Goal: Task Accomplishment & Management: Complete application form

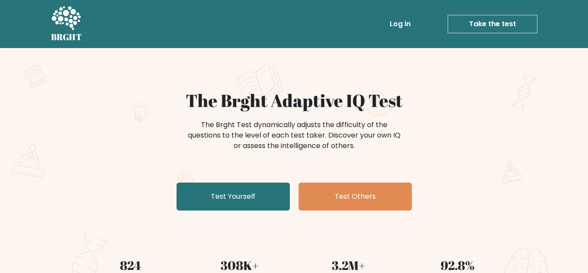
click at [237, 177] on div "The Brght Adaptive IQ Test The Brght Test dynamically adjusts the difficulty of…" at bounding box center [294, 152] width 436 height 124
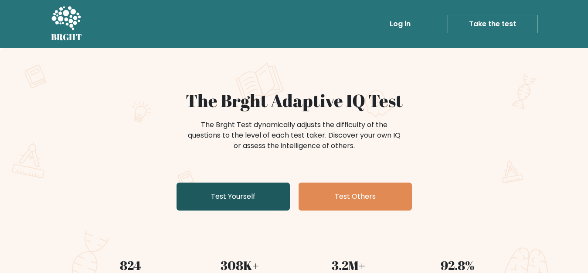
click at [235, 185] on link "Test Yourself" at bounding box center [233, 196] width 113 height 28
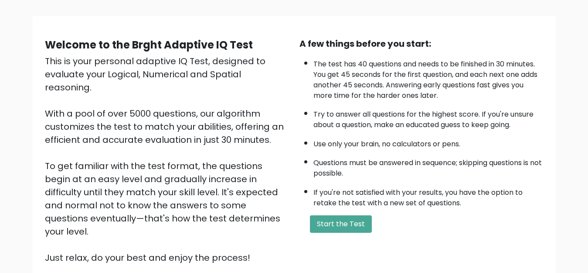
scroll to position [55, 0]
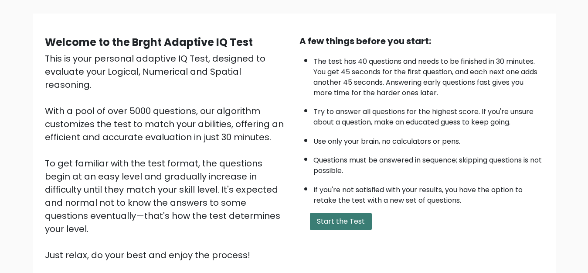
click at [323, 219] on button "Start the Test" at bounding box center [341, 220] width 62 height 17
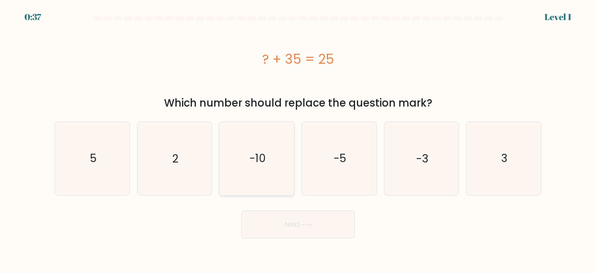
click at [246, 153] on icon "-10" at bounding box center [256, 158] width 73 height 73
click at [298, 139] on input "c. -10" at bounding box center [298, 138] width 0 height 2
radio input "true"
click at [304, 224] on icon at bounding box center [306, 224] width 10 height 4
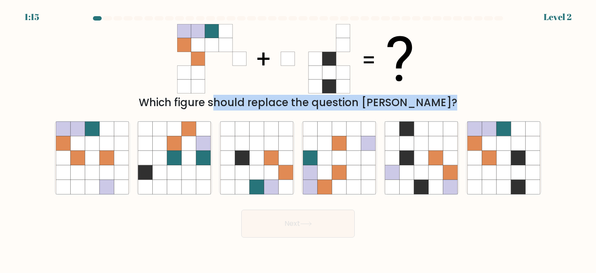
drag, startPoint x: 595, startPoint y: 46, endPoint x: 595, endPoint y: 134, distance: 88.5
click at [595, 134] on form at bounding box center [298, 126] width 596 height 221
click at [535, 105] on div "Which figure should replace the question [PERSON_NAME]?" at bounding box center [298, 103] width 476 height 16
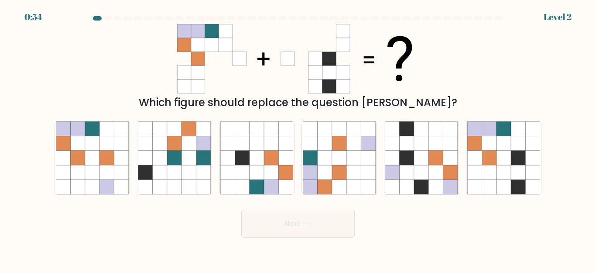
drag, startPoint x: 258, startPoint y: 56, endPoint x: 288, endPoint y: 67, distance: 31.6
click at [288, 67] on icon at bounding box center [297, 58] width 241 height 69
drag, startPoint x: 288, startPoint y: 67, endPoint x: 364, endPoint y: 68, distance: 76.4
click at [364, 68] on icon at bounding box center [297, 58] width 241 height 69
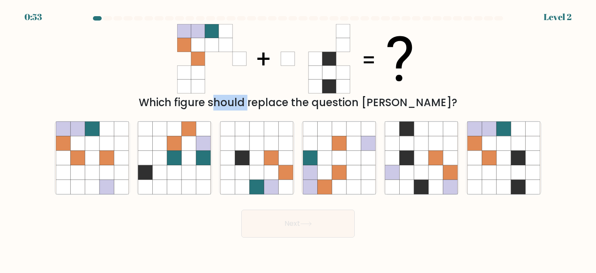
click at [364, 68] on icon at bounding box center [297, 58] width 241 height 69
click at [494, 162] on icon at bounding box center [489, 157] width 14 height 14
click at [298, 139] on input "f." at bounding box center [298, 138] width 0 height 2
radio input "true"
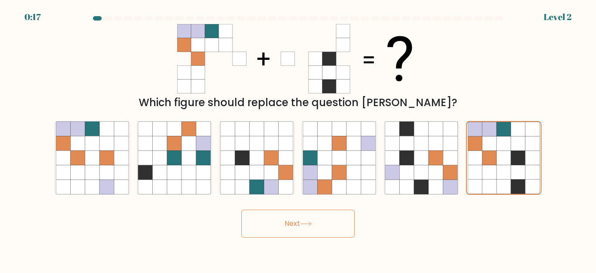
click at [335, 226] on button "Next" at bounding box center [297, 223] width 113 height 28
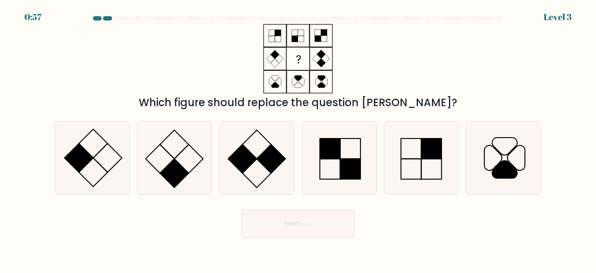
drag, startPoint x: 595, startPoint y: 45, endPoint x: 595, endPoint y: 69, distance: 24.4
click at [595, 69] on form at bounding box center [298, 126] width 596 height 221
click at [196, 148] on icon at bounding box center [174, 157] width 73 height 73
click at [298, 139] on input "b." at bounding box center [298, 138] width 0 height 2
radio input "true"
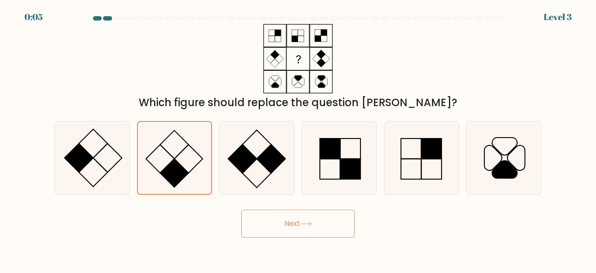
click at [322, 221] on button "Next" at bounding box center [297, 223] width 113 height 28
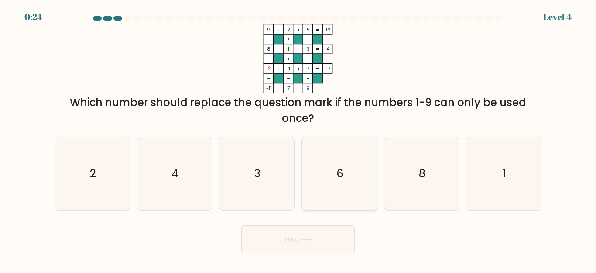
click at [356, 173] on icon "6" at bounding box center [339, 173] width 73 height 73
click at [298, 139] on input "d. 6" at bounding box center [298, 138] width 0 height 2
radio input "true"
click at [310, 244] on button "Next" at bounding box center [297, 239] width 113 height 28
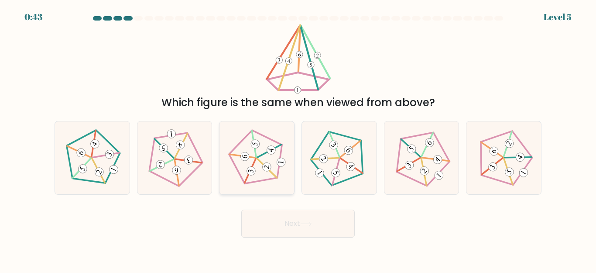
click at [289, 165] on div at bounding box center [256, 158] width 75 height 74
click at [298, 139] on input "c." at bounding box center [298, 138] width 0 height 2
radio input "true"
click at [324, 187] on div at bounding box center [338, 158] width 75 height 74
click at [298, 139] on input "d." at bounding box center [298, 138] width 0 height 2
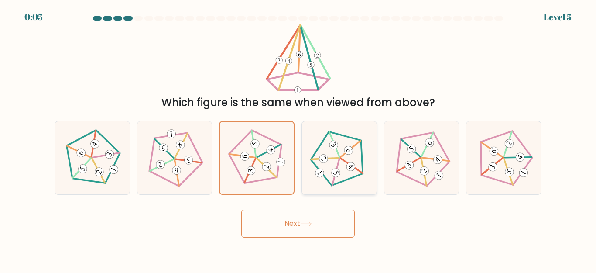
radio input "true"
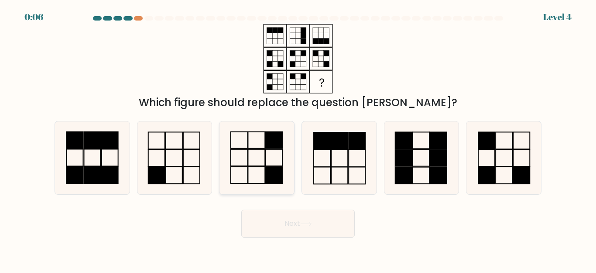
click at [236, 161] on icon at bounding box center [256, 157] width 73 height 73
click at [298, 139] on input "c." at bounding box center [298, 138] width 0 height 2
radio input "true"
click at [276, 215] on button "Next" at bounding box center [297, 223] width 113 height 28
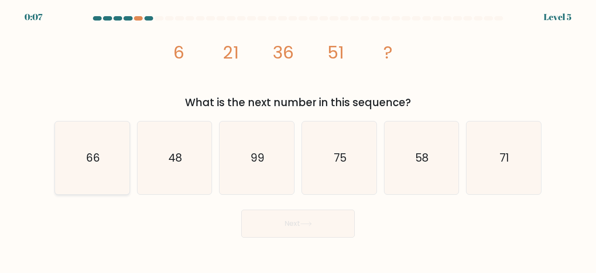
click at [111, 156] on icon "66" at bounding box center [92, 157] width 73 height 73
click at [298, 139] on input "a. 66" at bounding box center [298, 138] width 0 height 2
radio input "true"
click at [297, 226] on button "Next" at bounding box center [297, 223] width 113 height 28
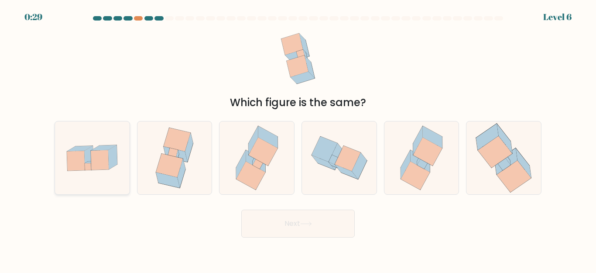
click at [116, 164] on icon at bounding box center [113, 157] width 9 height 24
click at [298, 139] on input "a." at bounding box center [298, 138] width 0 height 2
radio input "true"
click at [301, 213] on button "Next" at bounding box center [297, 223] width 113 height 28
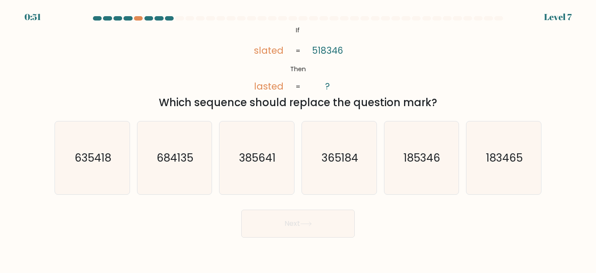
click at [321, 48] on tspan "518346" at bounding box center [326, 50] width 31 height 13
click at [330, 147] on icon "365184" at bounding box center [339, 157] width 73 height 73
click at [298, 139] on input "d. 365184" at bounding box center [298, 138] width 0 height 2
radio input "true"
click at [282, 114] on div "a. 635418 b. 684135 c. 385641 d. e." at bounding box center [298, 154] width 494 height 81
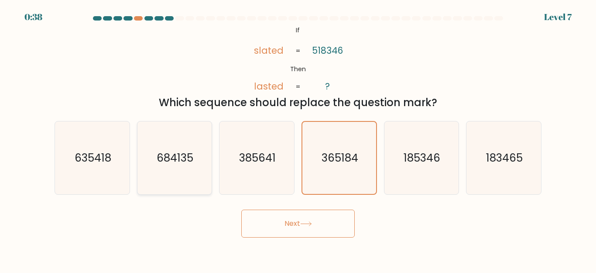
click at [187, 155] on text "684135" at bounding box center [175, 157] width 37 height 15
click at [298, 139] on input "b. 684135" at bounding box center [298, 138] width 0 height 2
radio input "true"
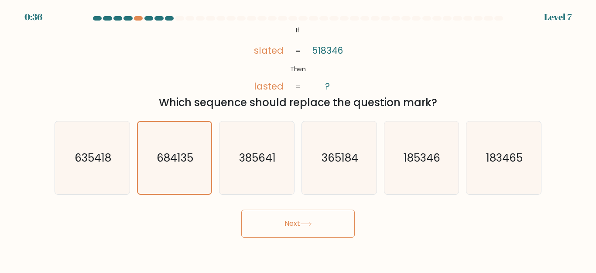
click at [216, 198] on form "If ?" at bounding box center [298, 126] width 596 height 221
click at [236, 202] on form "If ?" at bounding box center [298, 126] width 596 height 221
click at [263, 236] on button "Next" at bounding box center [297, 223] width 113 height 28
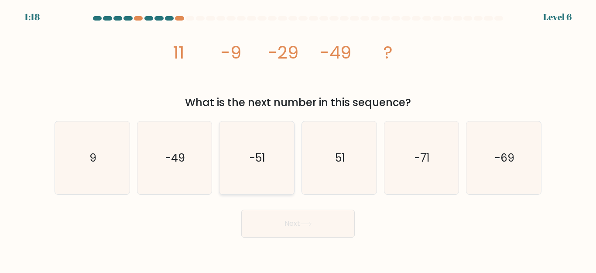
click at [240, 155] on icon "-51" at bounding box center [256, 157] width 73 height 73
click at [298, 139] on input "c. -51" at bounding box center [298, 138] width 0 height 2
radio input "true"
click at [268, 214] on button "Next" at bounding box center [297, 223] width 113 height 28
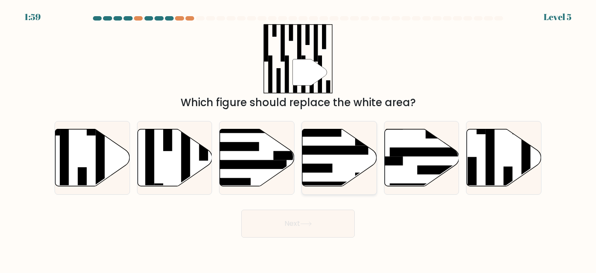
click at [357, 170] on icon at bounding box center [339, 157] width 75 height 57
click at [298, 139] on input "d." at bounding box center [298, 138] width 0 height 2
radio input "true"
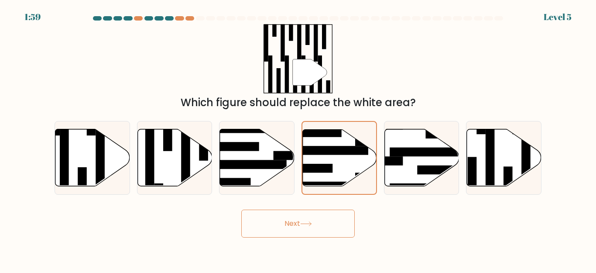
click at [317, 249] on body "1:59 Level 5" at bounding box center [298, 136] width 596 height 273
click at [317, 214] on button "Next" at bounding box center [297, 223] width 113 height 28
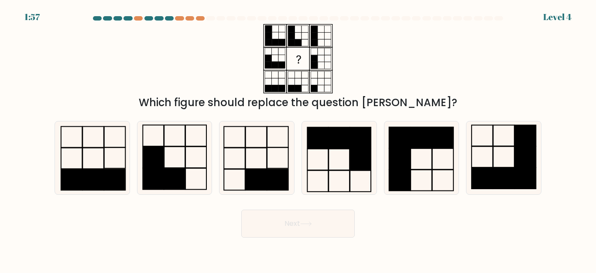
click at [482, 117] on div "a. b. c." at bounding box center [298, 154] width 494 height 81
click at [479, 118] on div "a. b. c." at bounding box center [298, 154] width 494 height 81
click at [552, 23] on form at bounding box center [298, 126] width 596 height 221
